Goal: Find specific page/section: Find specific page/section

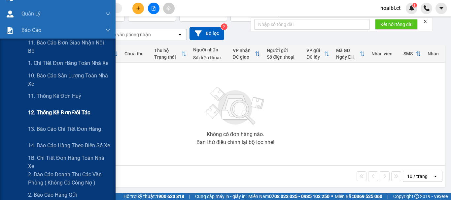
scroll to position [66, 0]
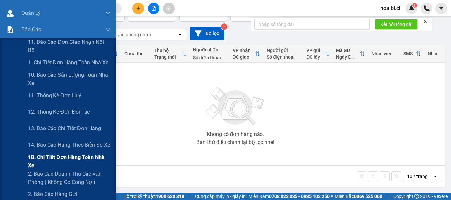
click at [44, 160] on span "1B. Chi tiết đơn hàng toàn nhà xe" at bounding box center [69, 162] width 83 height 17
